Goal: Information Seeking & Learning: Learn about a topic

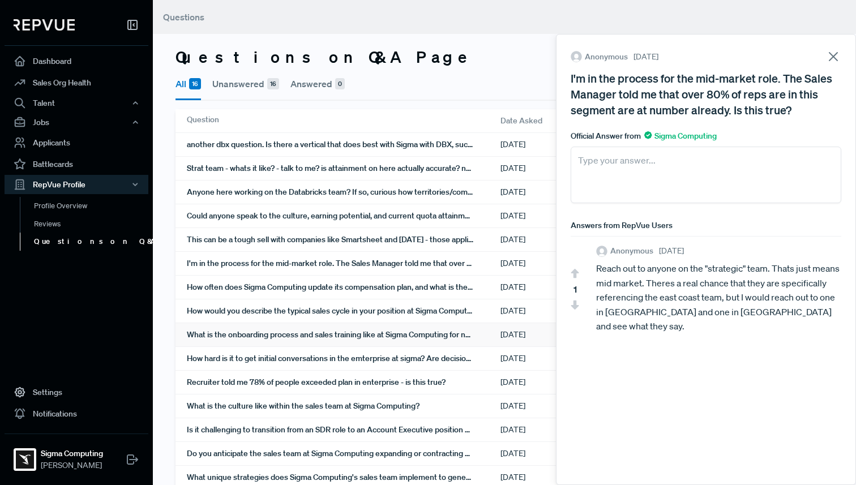
click at [280, 333] on div "What is the onboarding process and sales training like at Sigma Computing for n…" at bounding box center [344, 334] width 314 height 23
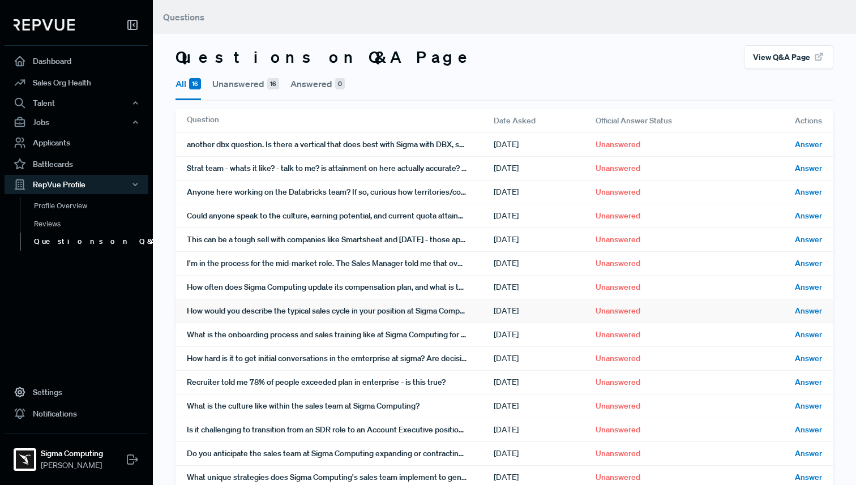
click at [278, 320] on div "How would you describe the typical sales cycle in your position at Sigma Comput…" at bounding box center [340, 310] width 307 height 23
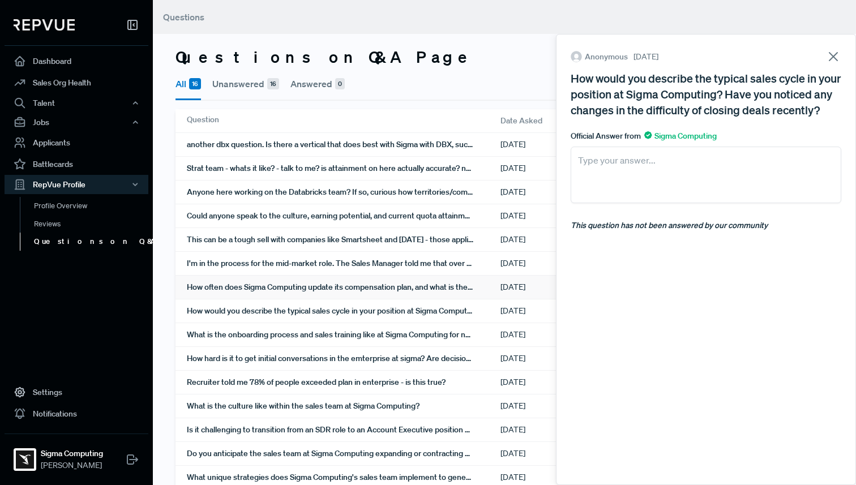
click at [280, 298] on div "How often does Sigma Computing update its compensation plan, and what is the pr…" at bounding box center [344, 287] width 314 height 23
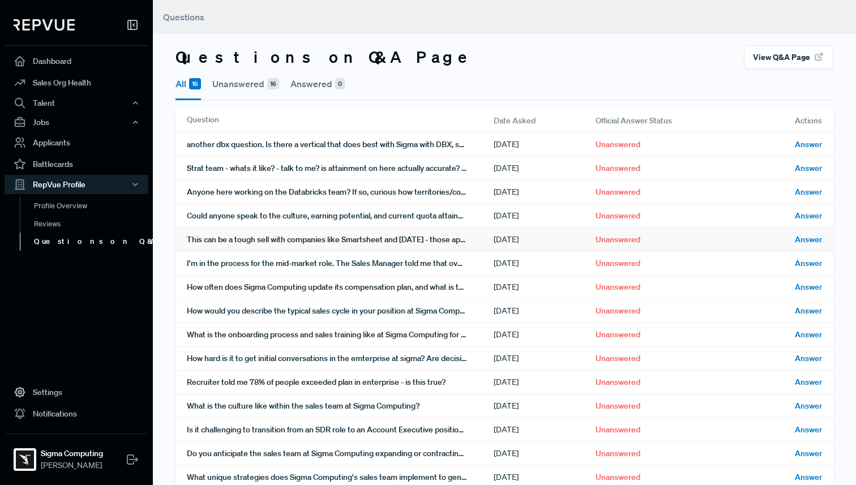
click at [307, 246] on div "This can be a tough sell with companies like Smartsheet and [DATE] - those appl…" at bounding box center [340, 239] width 307 height 23
click at [230, 203] on div "Anyone here working on the Databricks team? If so, curious how territories/comp…" at bounding box center [340, 192] width 307 height 23
click at [213, 174] on div "Strat team - whats it like? - talk to me? is attainment on here actually accura…" at bounding box center [340, 168] width 307 height 23
click at [215, 149] on div "another dbx question. Is there a vertical that does best with Sigma with DBX, s…" at bounding box center [340, 144] width 307 height 23
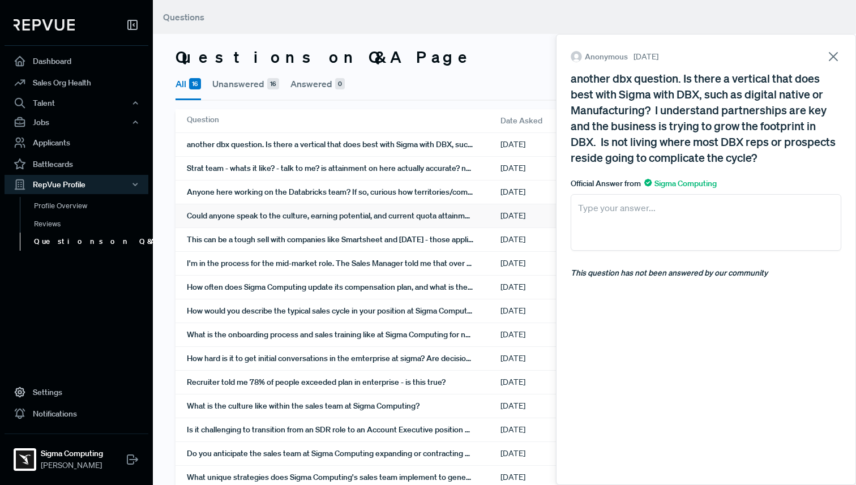
click at [269, 210] on div "Could anyone speak to the culture, earning potential, and current quota attainm…" at bounding box center [344, 215] width 314 height 23
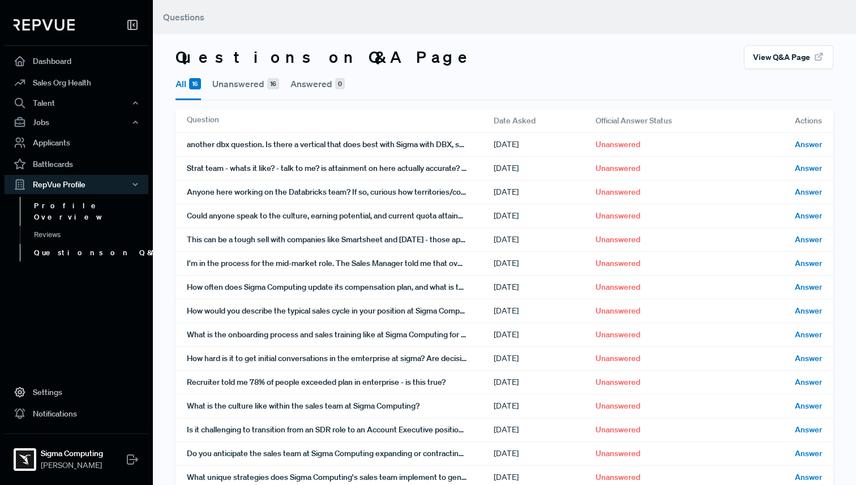
click at [93, 207] on link "Profile Overview" at bounding box center [92, 211] width 144 height 29
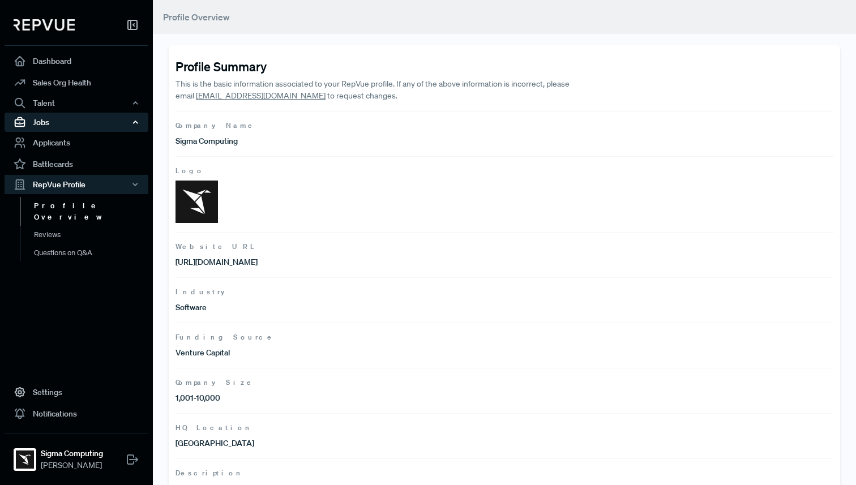
click at [58, 124] on div "Jobs" at bounding box center [77, 122] width 144 height 19
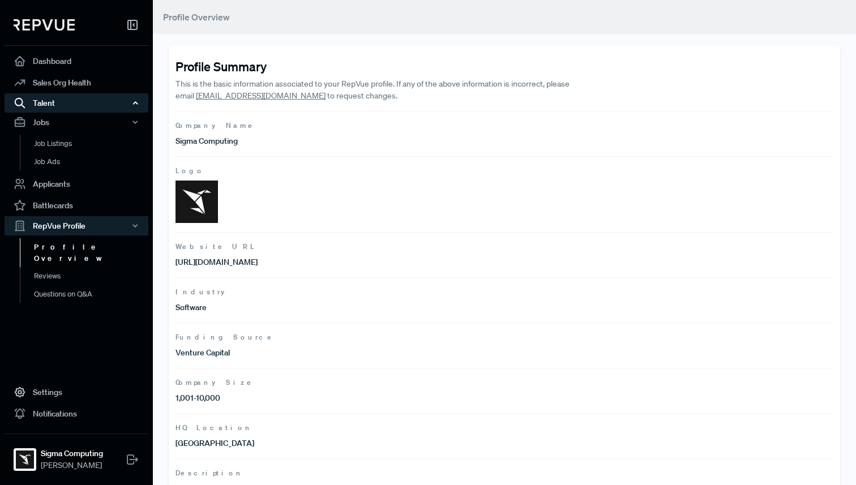
click at [73, 106] on div "Talent" at bounding box center [77, 102] width 144 height 19
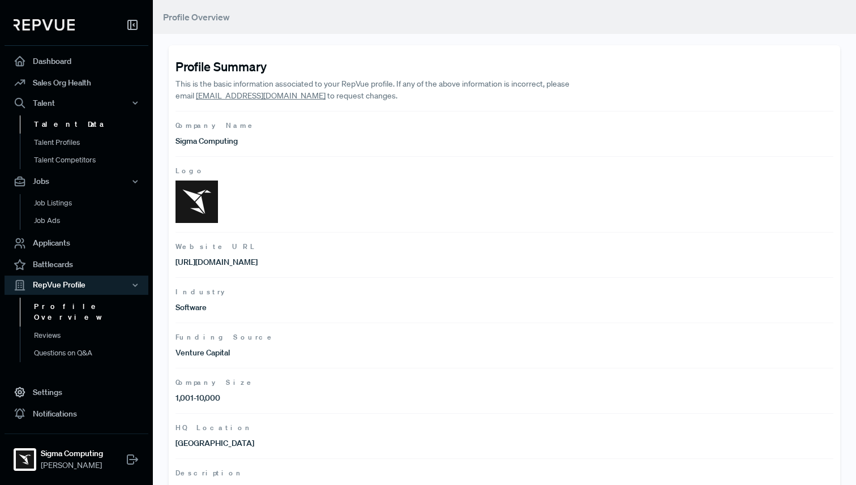
click at [66, 126] on link "Talent Data" at bounding box center [92, 124] width 144 height 18
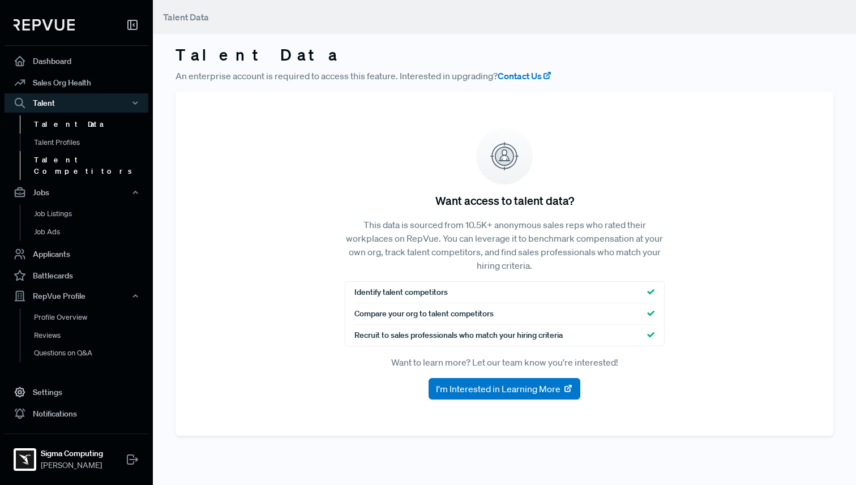
click at [64, 162] on link "Talent Competitors" at bounding box center [92, 165] width 144 height 29
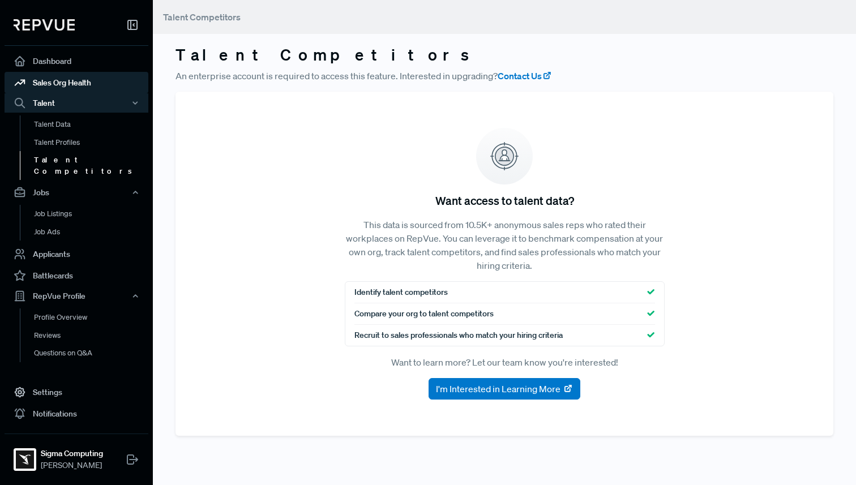
click at [63, 80] on link "Sales Org Health" at bounding box center [77, 83] width 144 height 22
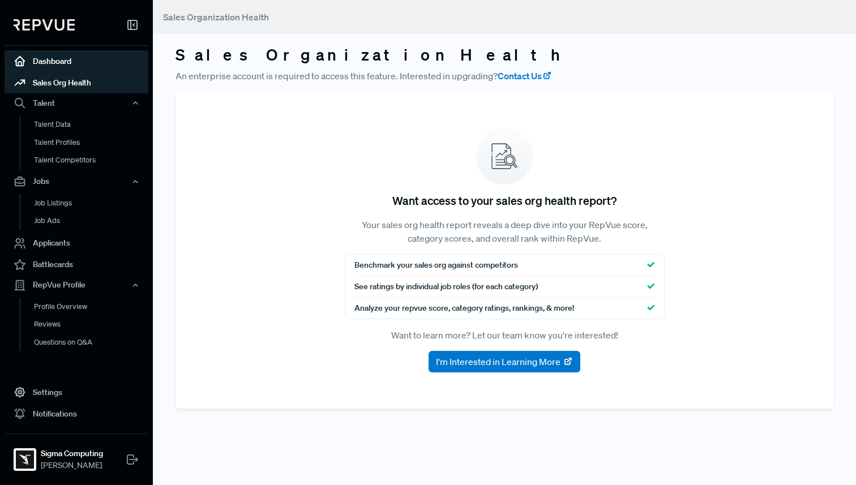
click at [64, 62] on link "Dashboard" at bounding box center [77, 61] width 144 height 22
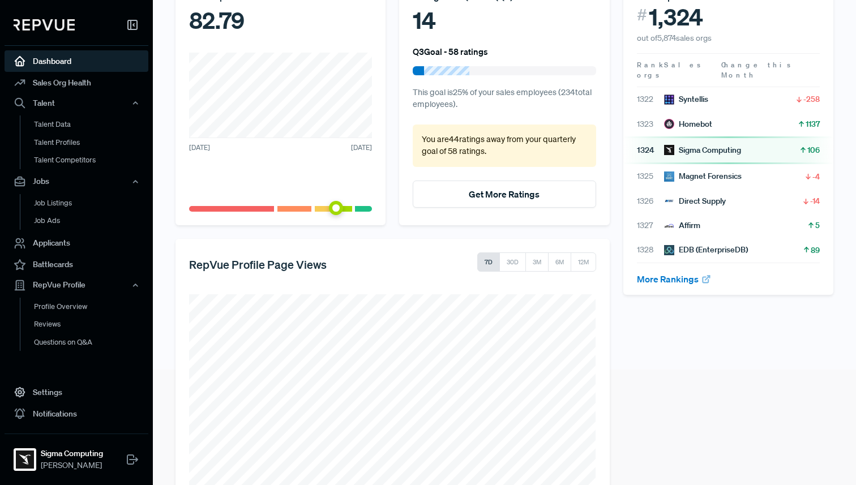
scroll to position [123, 0]
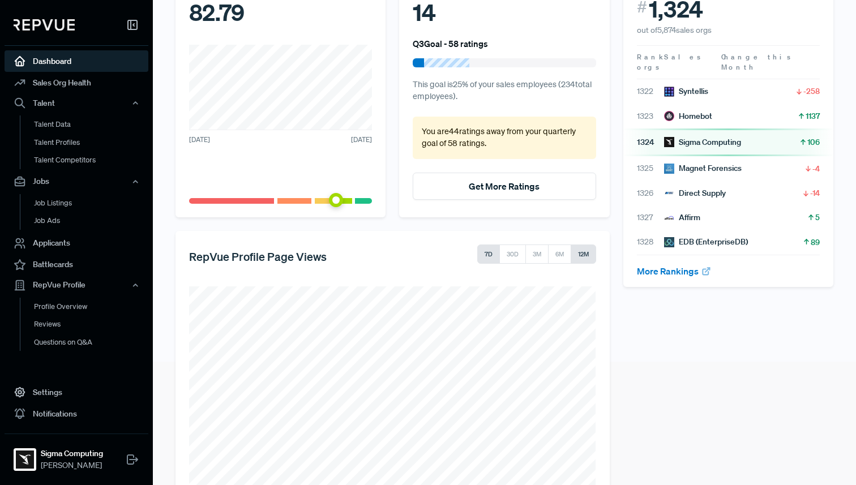
click at [577, 252] on button "12M" at bounding box center [583, 254] width 25 height 19
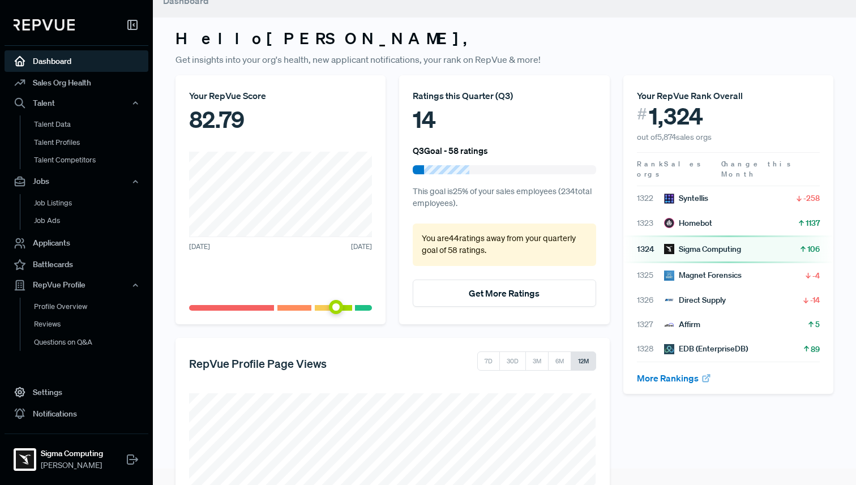
scroll to position [0, 0]
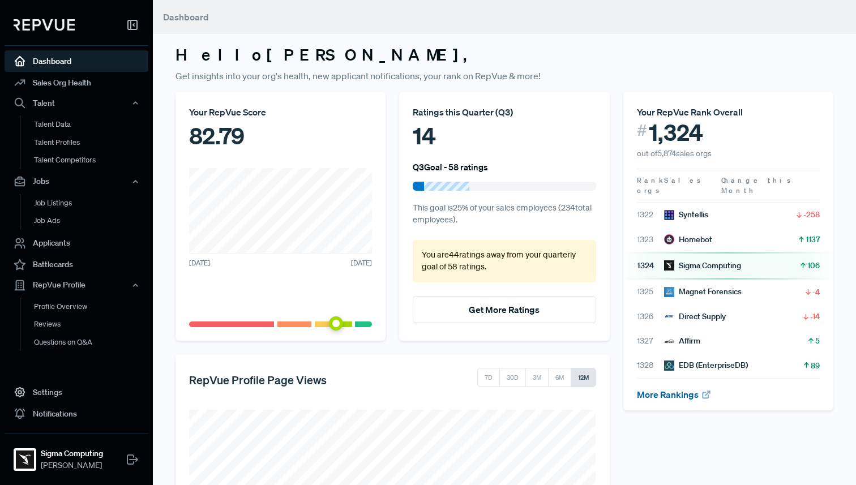
click at [686, 389] on link "More Rankings" at bounding box center [674, 394] width 75 height 11
click at [92, 268] on link "Battlecards" at bounding box center [77, 265] width 144 height 22
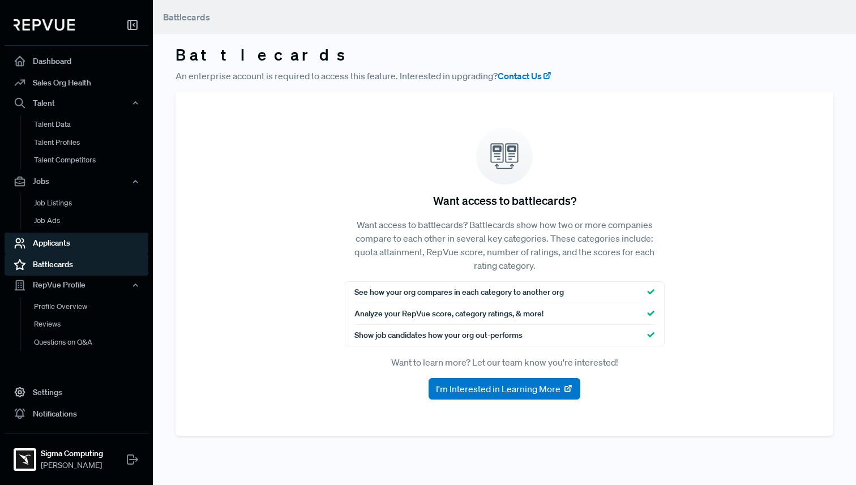
click at [82, 252] on link "Applicants" at bounding box center [77, 244] width 144 height 22
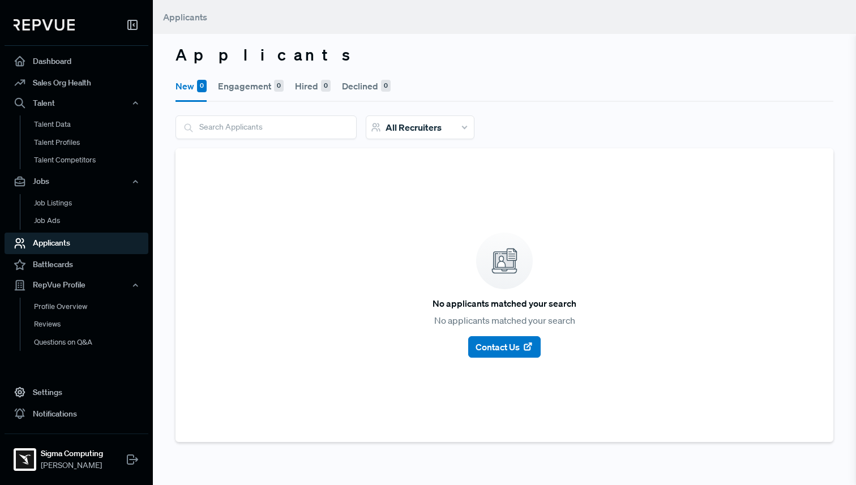
click at [82, 235] on link "Applicants" at bounding box center [77, 244] width 144 height 22
click at [82, 225] on link "Job Ads" at bounding box center [92, 221] width 144 height 18
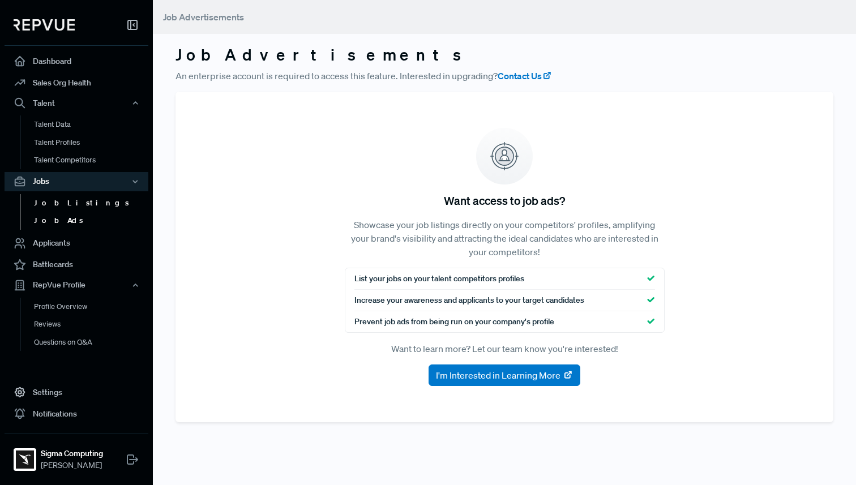
click at [80, 210] on link "Job Listings" at bounding box center [92, 203] width 144 height 18
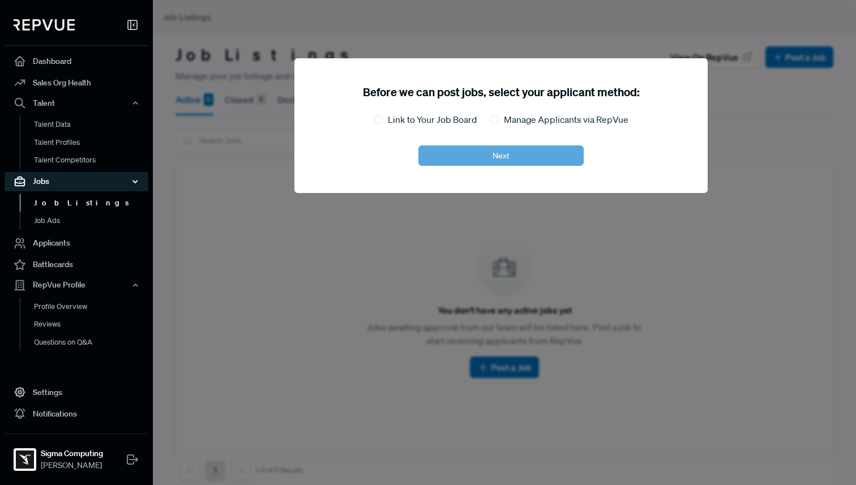
click at [72, 178] on div "Jobs" at bounding box center [77, 181] width 144 height 19
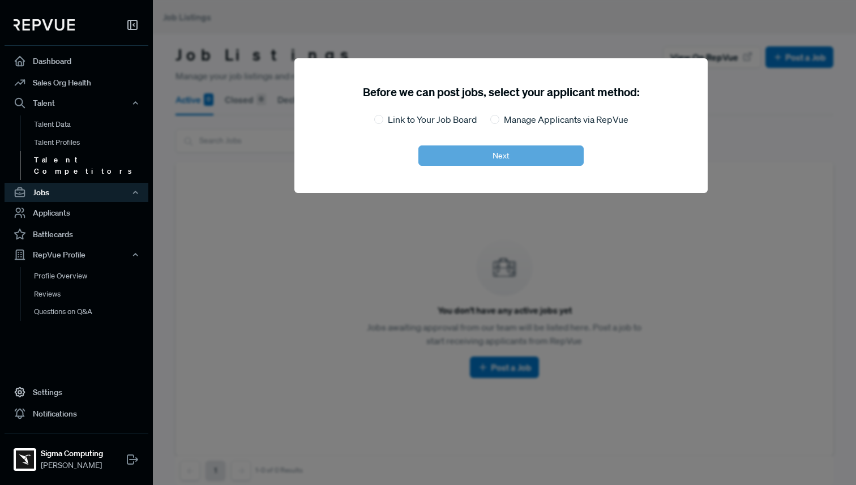
click at [74, 164] on link "Talent Competitors" at bounding box center [92, 165] width 144 height 29
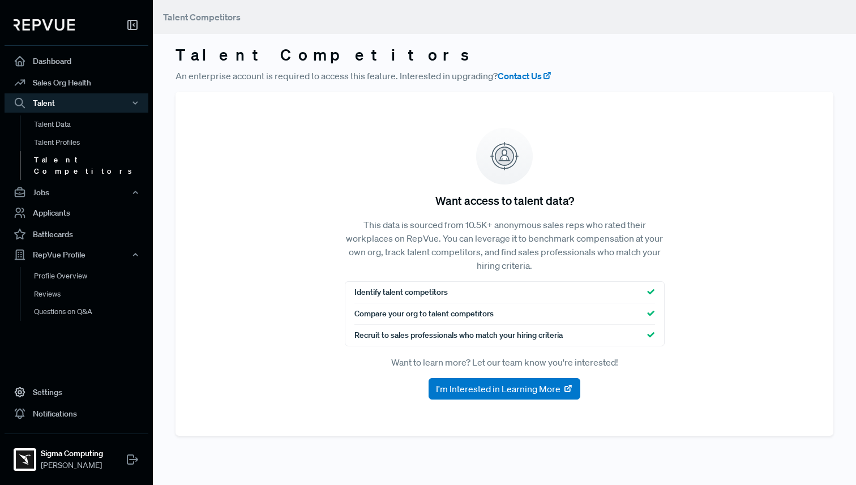
click at [71, 151] on link "Talent Competitors" at bounding box center [92, 165] width 144 height 29
